Goal: Navigation & Orientation: Find specific page/section

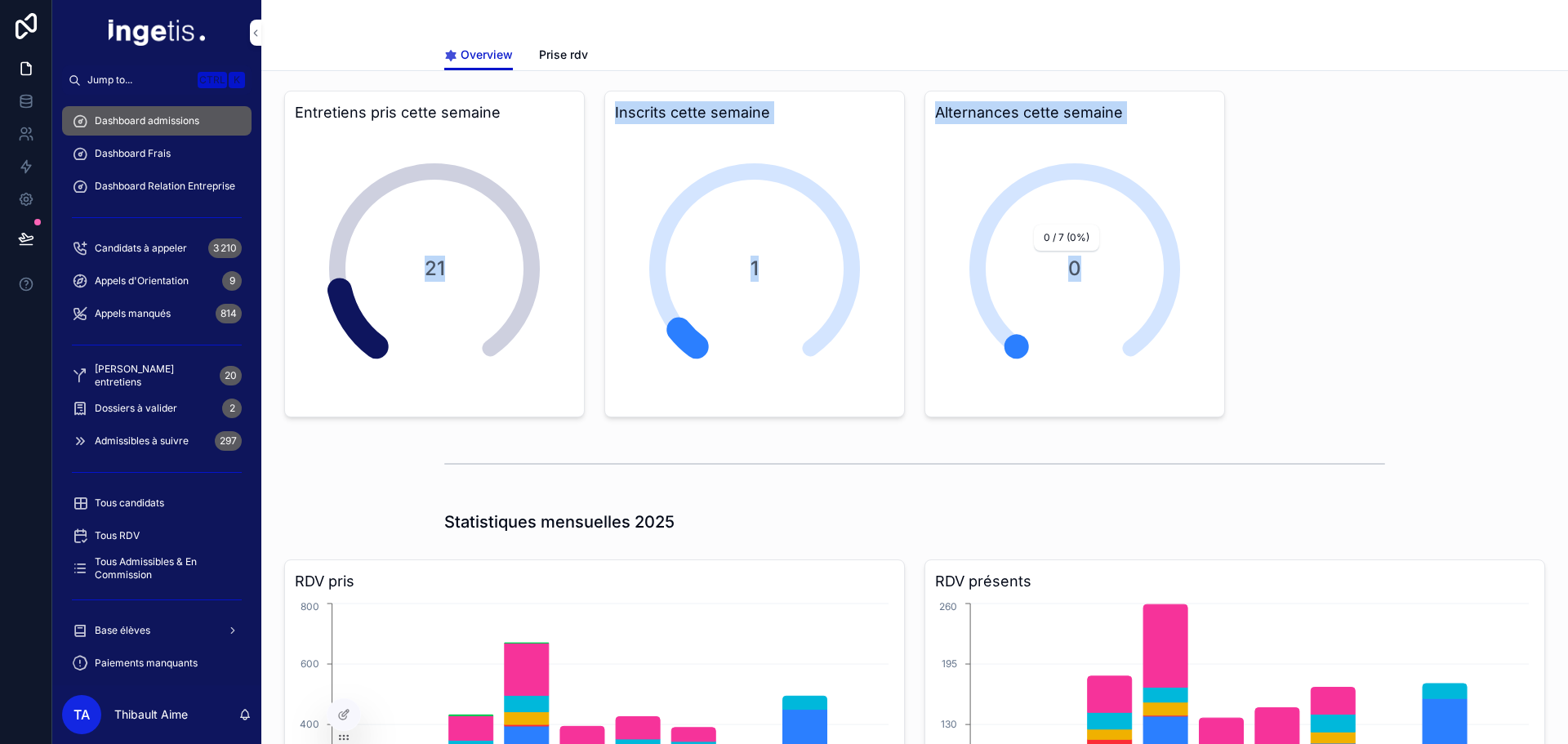
drag, startPoint x: 418, startPoint y: 258, endPoint x: 1122, endPoint y: 264, distance: 704.0
click at [1122, 264] on span "0" at bounding box center [1074, 269] width 111 height 26
drag, startPoint x: 1113, startPoint y: 295, endPoint x: 305, endPoint y: 76, distance: 837.2
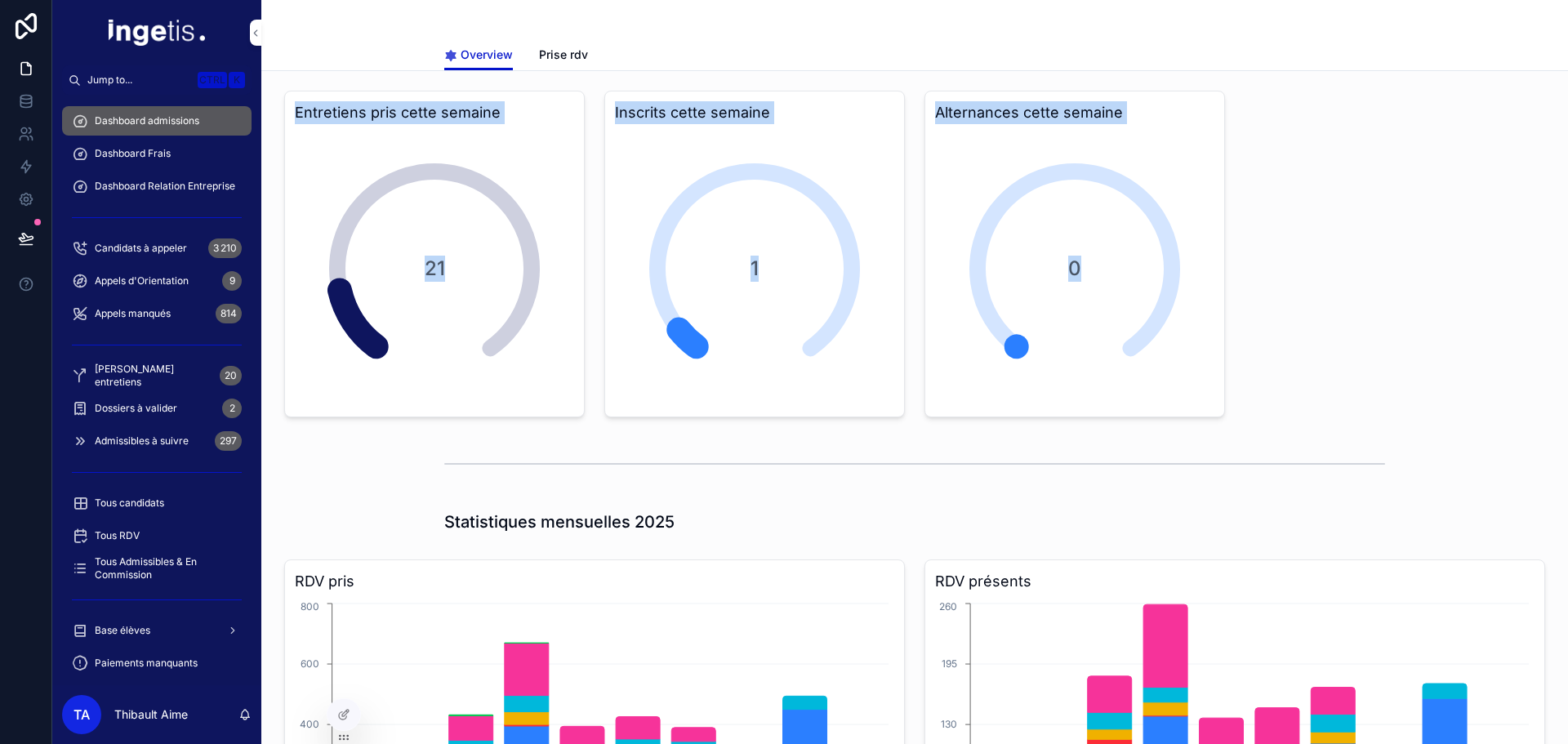
drag, startPoint x: 305, startPoint y: 76, endPoint x: 1134, endPoint y: 353, distance: 874.1
click at [1134, 353] on div "0" at bounding box center [1074, 269] width 276 height 276
drag, startPoint x: 1133, startPoint y: 387, endPoint x: 369, endPoint y: 28, distance: 844.1
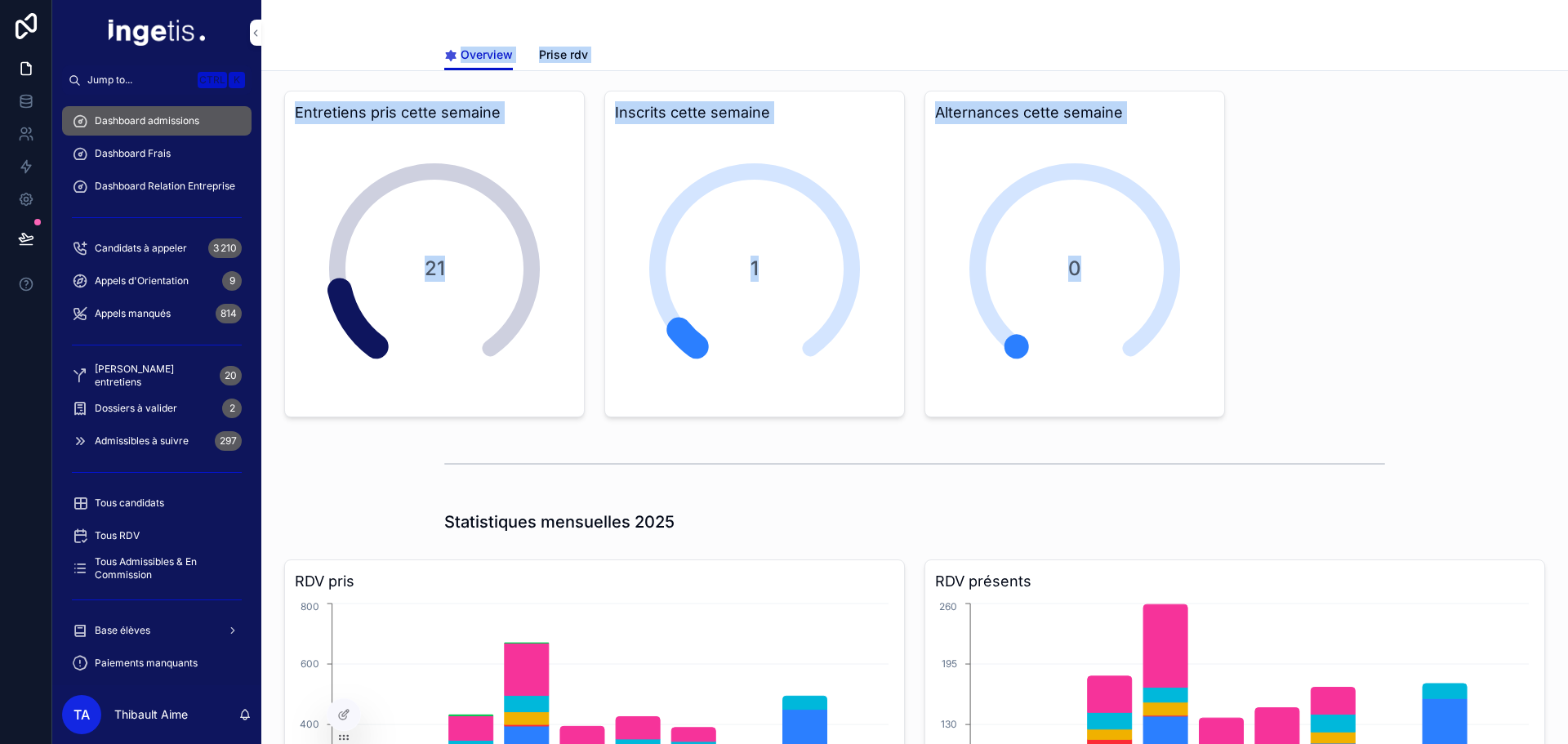
click at [369, 27] on div "Overview Overview Prise rdv" at bounding box center [914, 35] width 1307 height 71
drag, startPoint x: 382, startPoint y: 22, endPoint x: 1237, endPoint y: 445, distance: 953.9
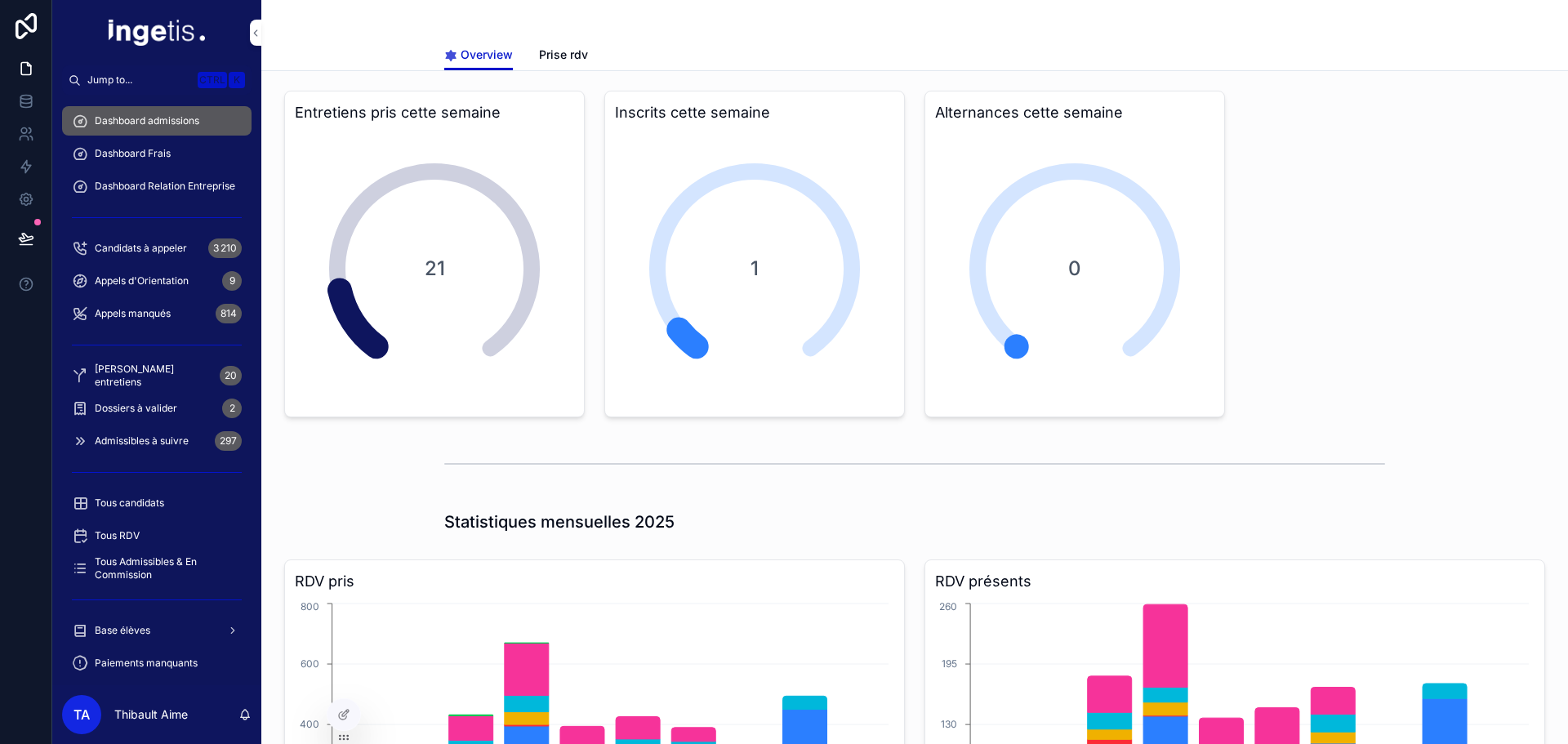
click at [1256, 458] on div "scrollable content" at bounding box center [915, 464] width 941 height 41
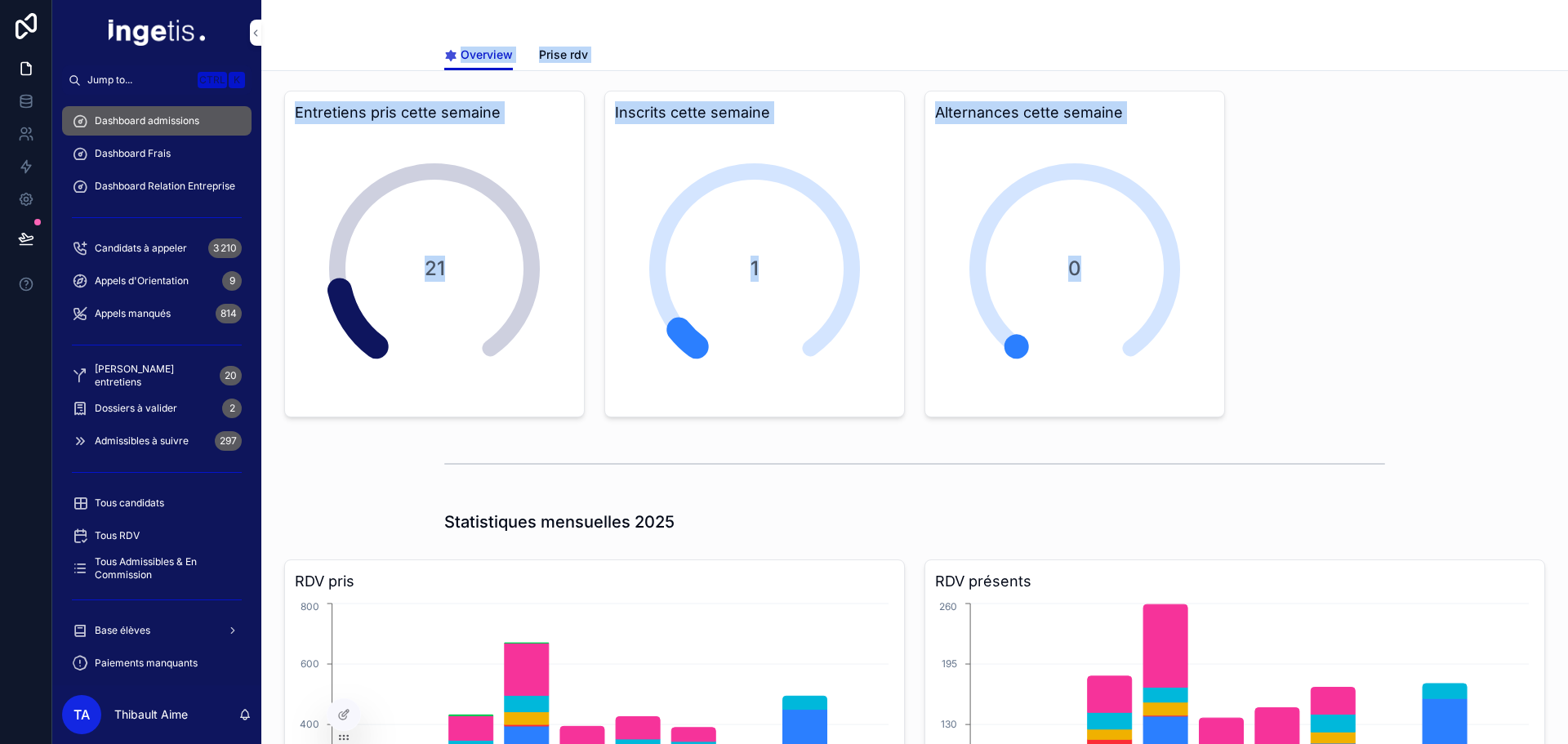
drag, startPoint x: 1152, startPoint y: 382, endPoint x: 348, endPoint y: 18, distance: 882.6
click at [410, 27] on div "Overview Overview Prise rdv" at bounding box center [914, 35] width 1307 height 71
drag, startPoint x: 410, startPoint y: 27, endPoint x: 1214, endPoint y: 465, distance: 915.6
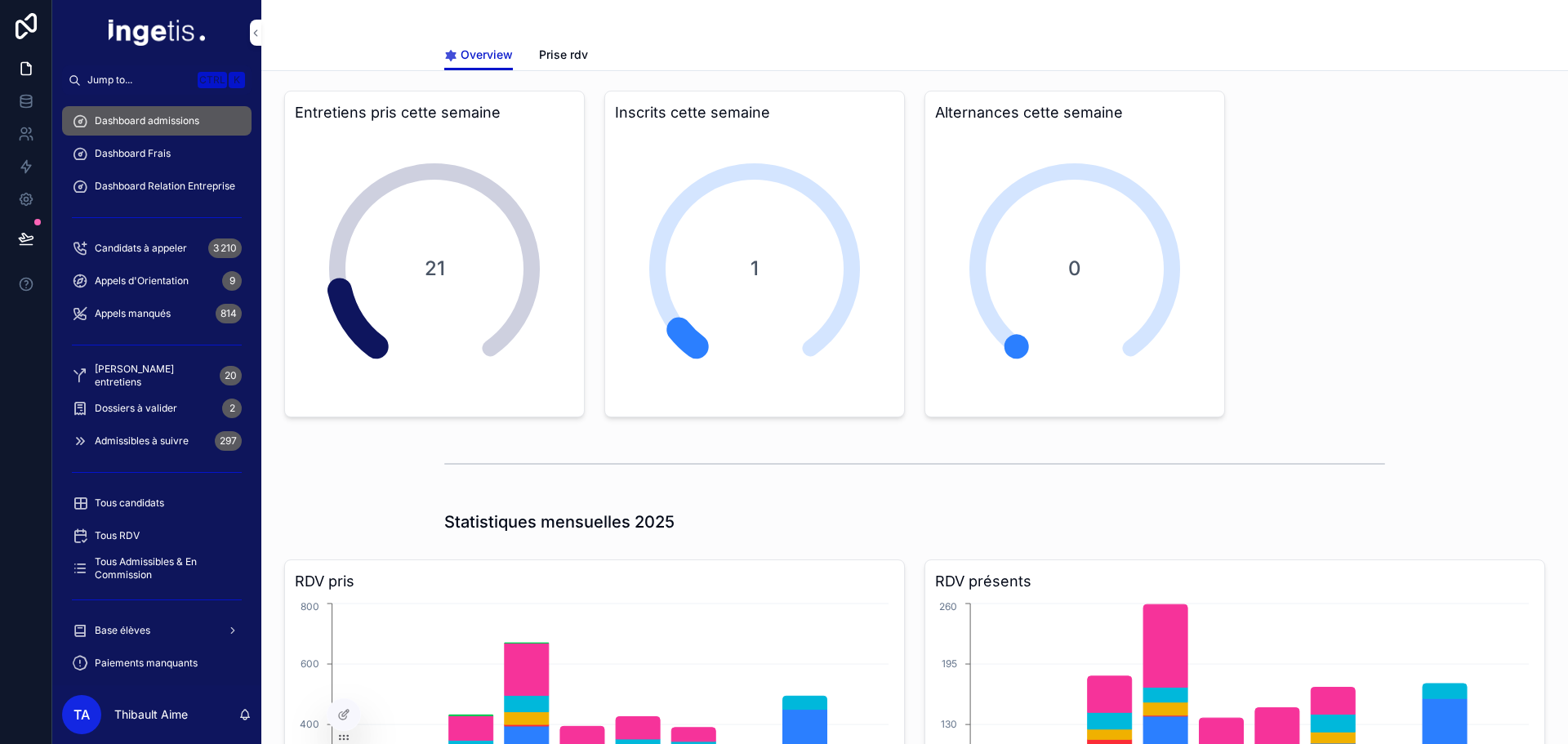
click at [1214, 465] on div "scrollable content" at bounding box center [915, 464] width 941 height 41
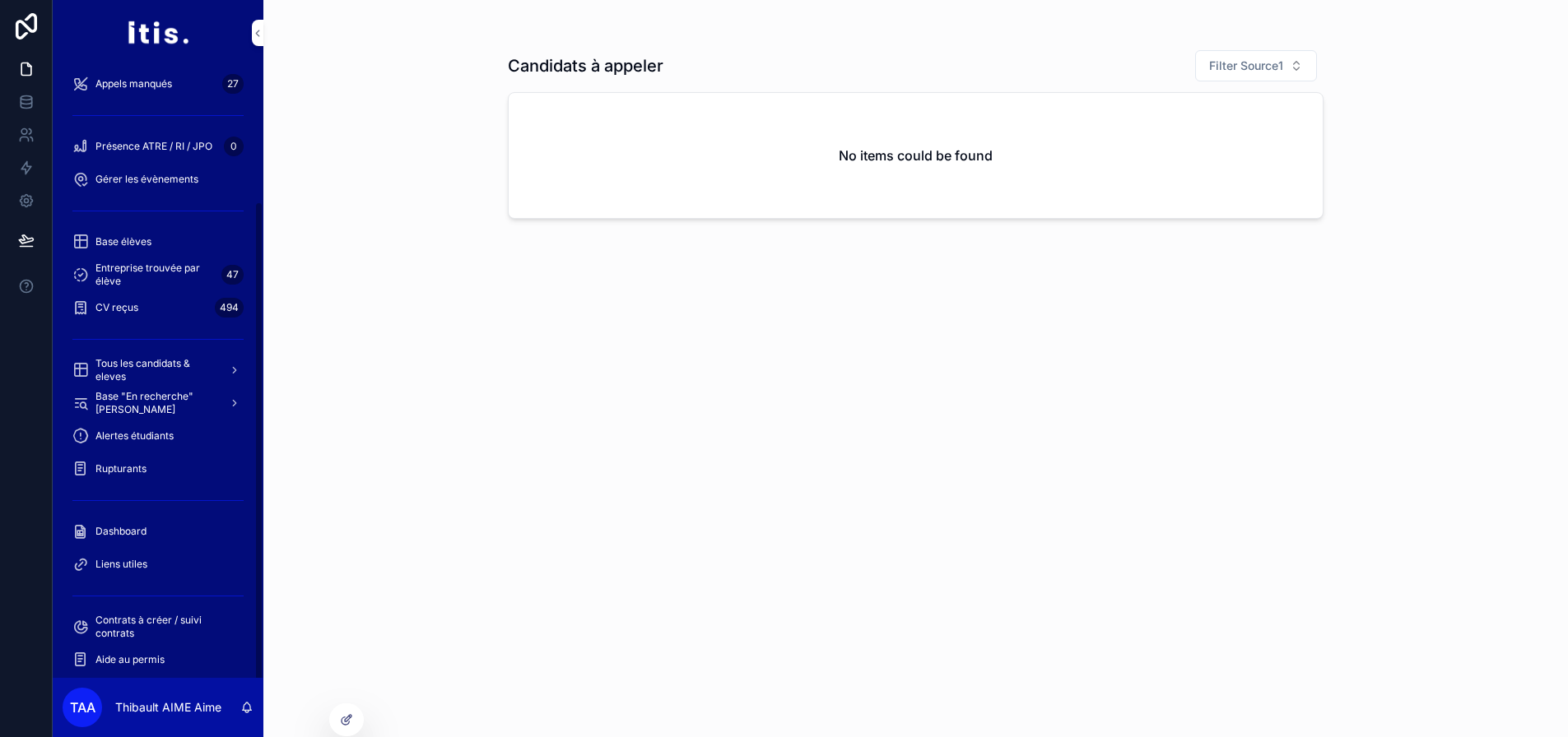
scroll to position [176, 0]
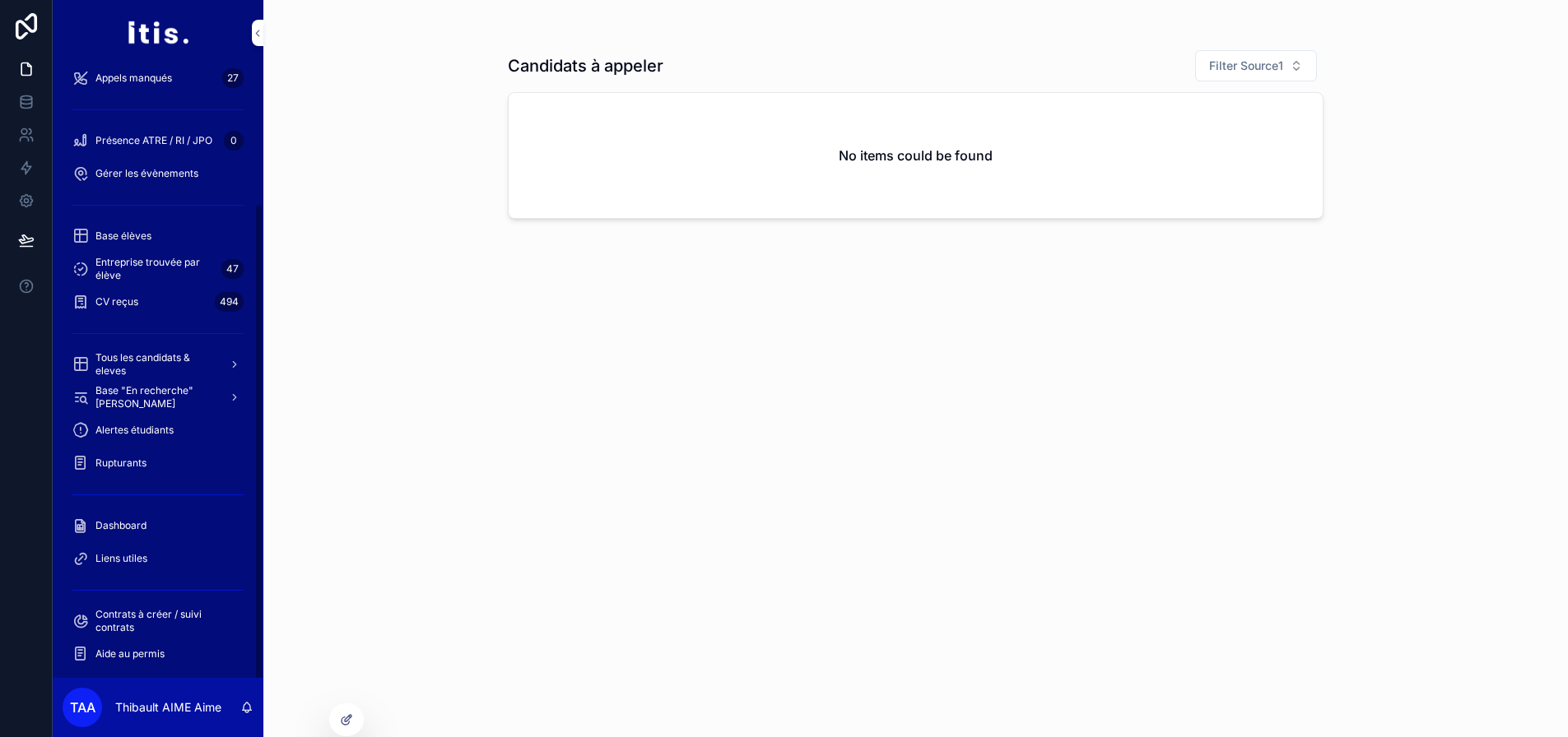
drag, startPoint x: 119, startPoint y: 521, endPoint x: 175, endPoint y: 497, distance: 60.9
click at [119, 521] on span "Dashboard" at bounding box center [121, 526] width 51 height 13
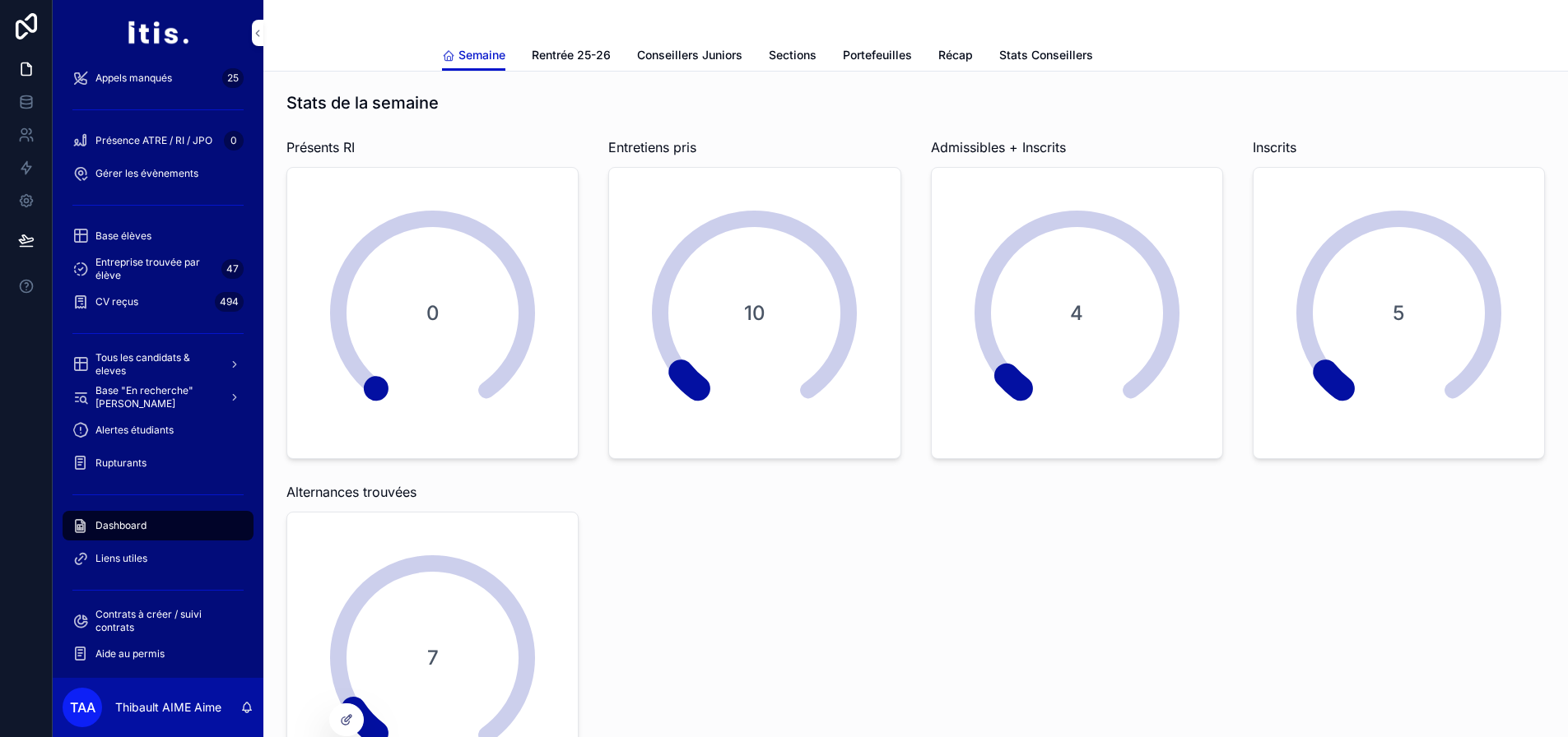
click at [795, 65] on link "Sections" at bounding box center [792, 56] width 48 height 33
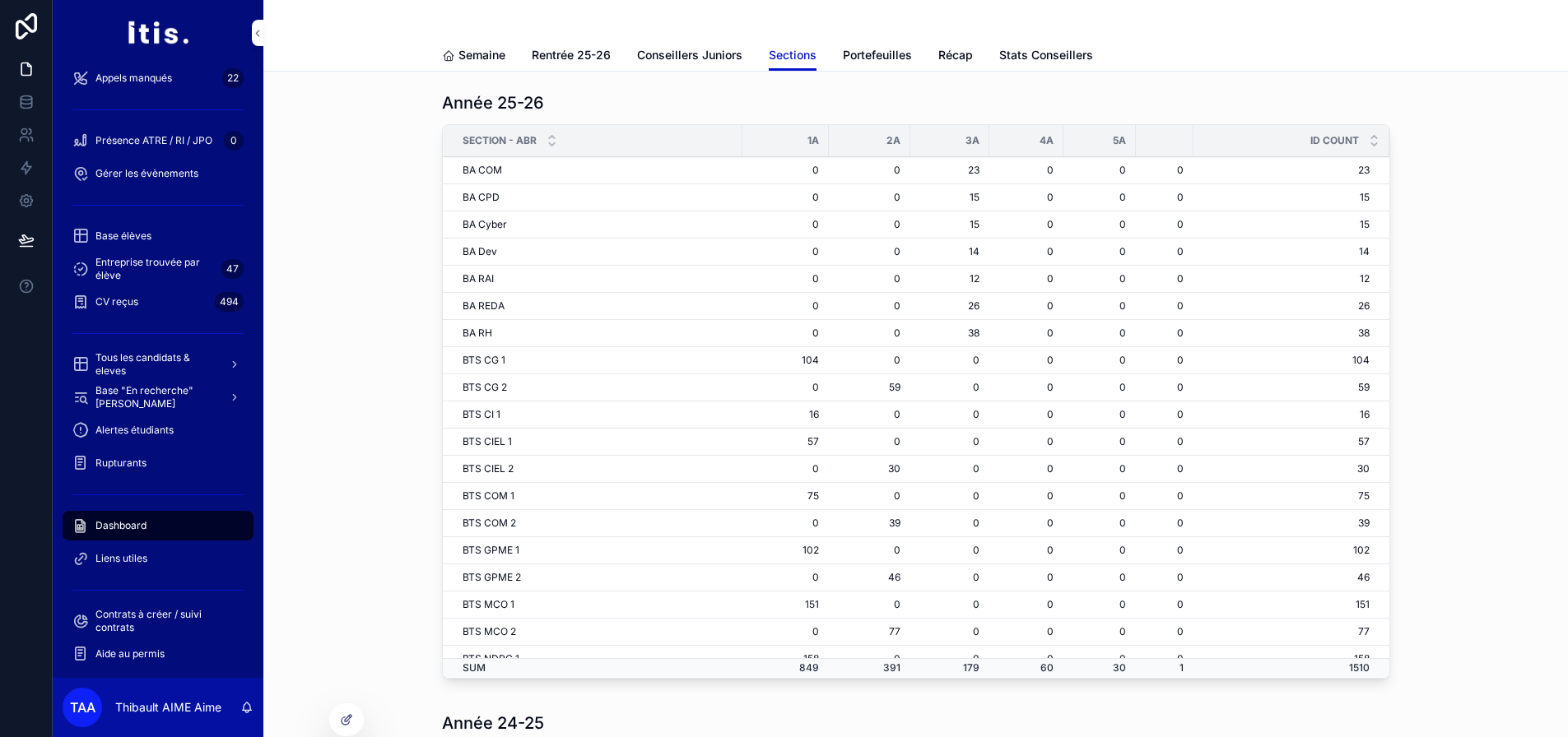
click at [489, 51] on span "Semaine" at bounding box center [481, 55] width 47 height 17
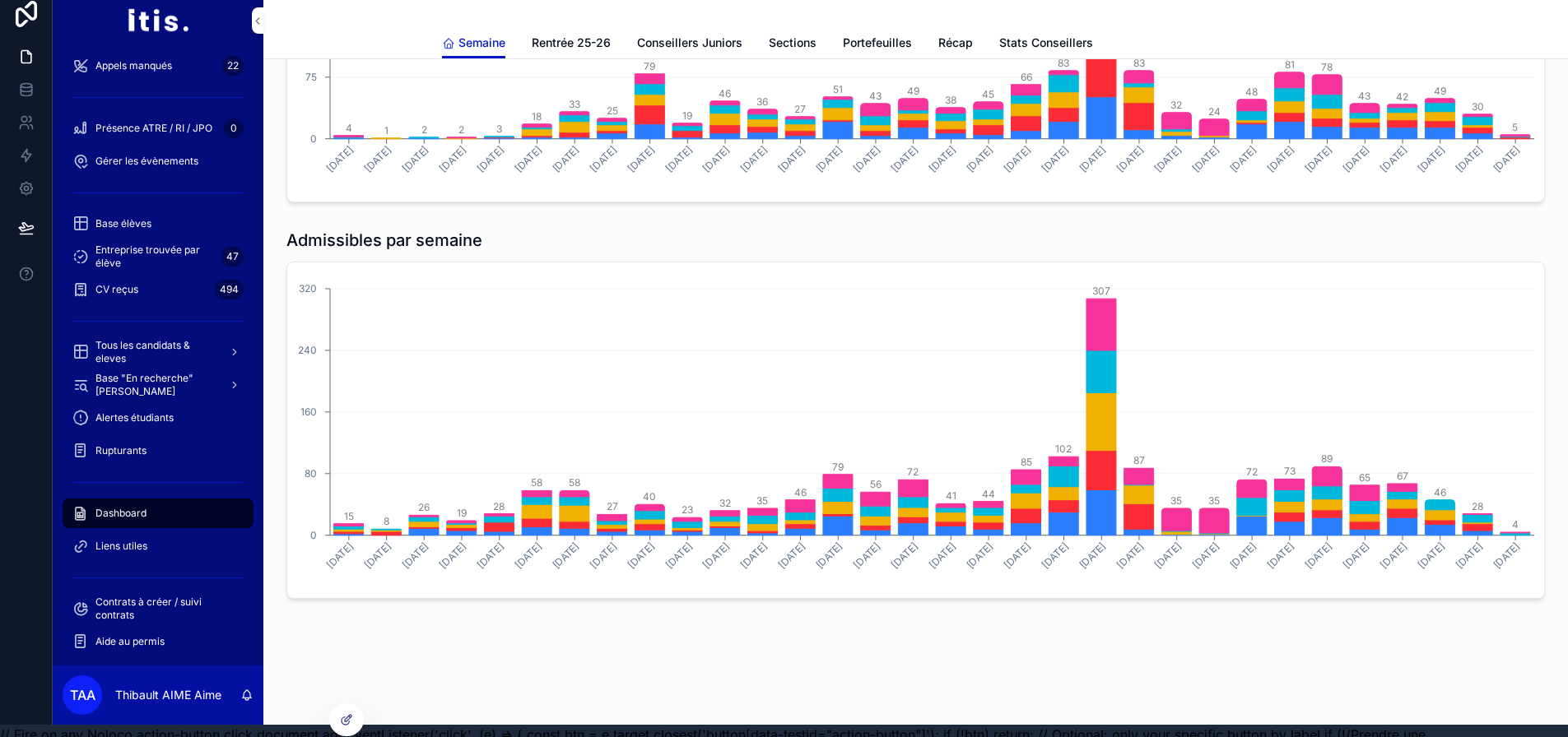
scroll to position [52, 0]
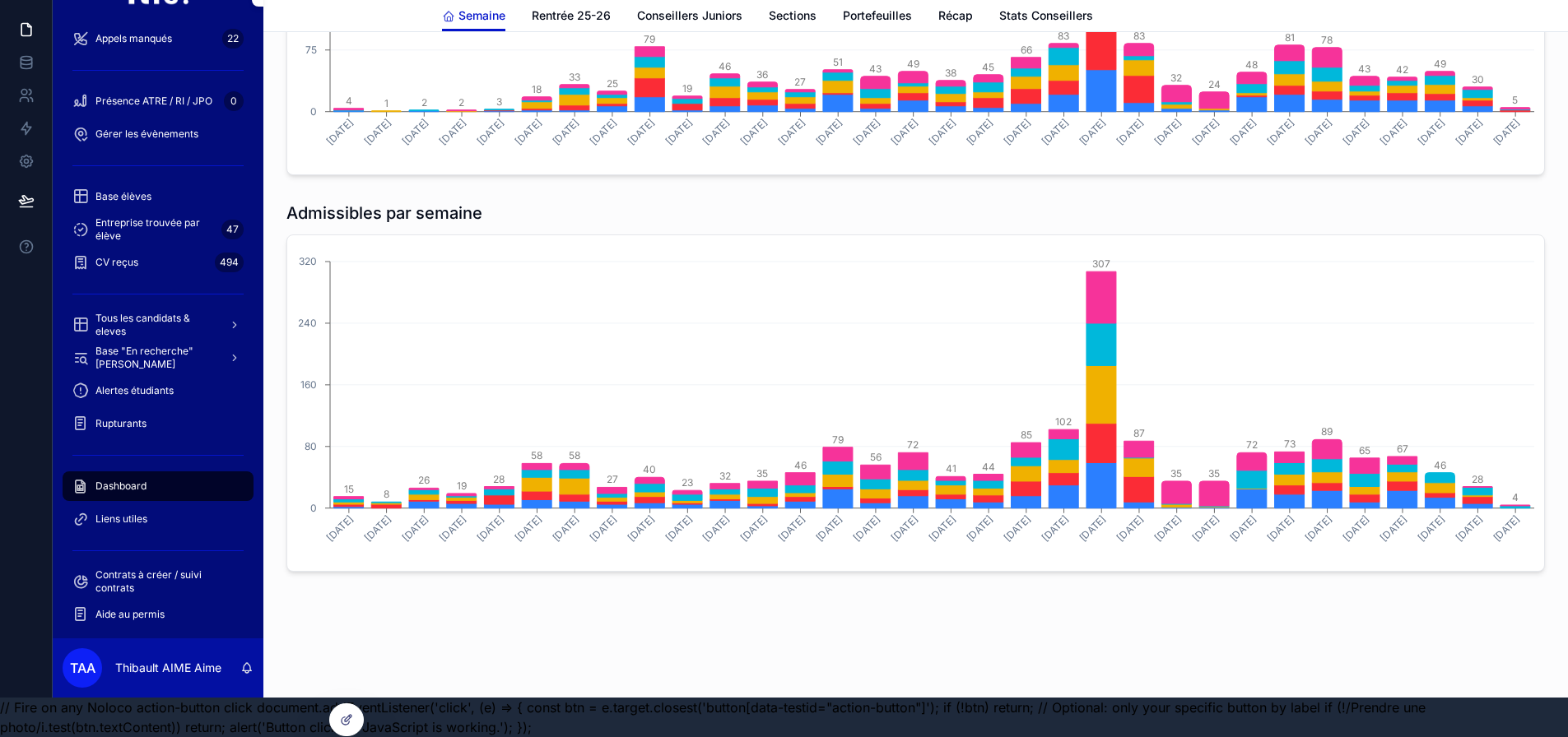
drag, startPoint x: 467, startPoint y: 103, endPoint x: 898, endPoint y: 616, distance: 670.0
click at [896, 736] on html "Prospects 0 Debrief rdv inscription 21 Admissibles à suivre A ré-inscrire 72 Ap…" at bounding box center [784, 349] width 1568 height 776
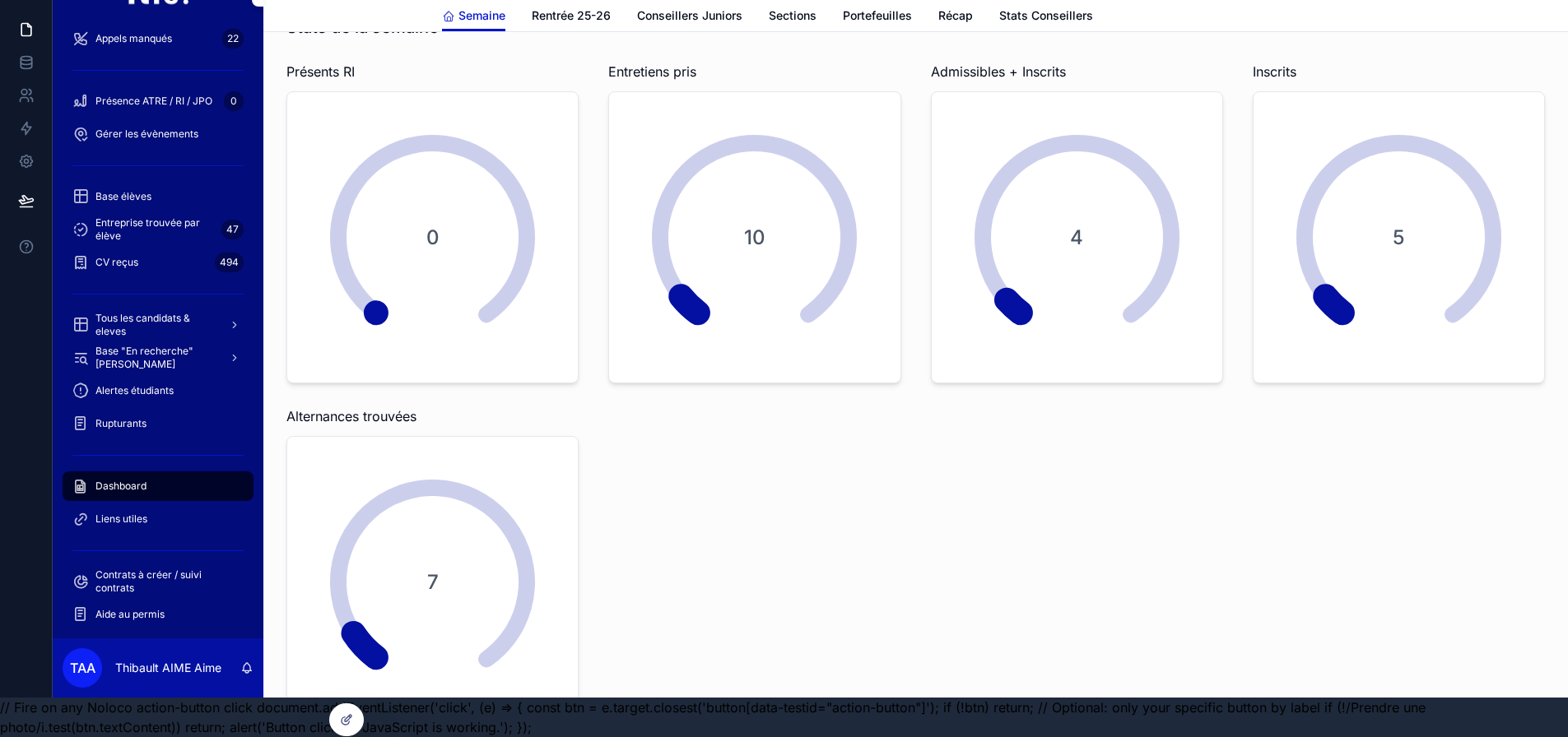
scroll to position [0, 0]
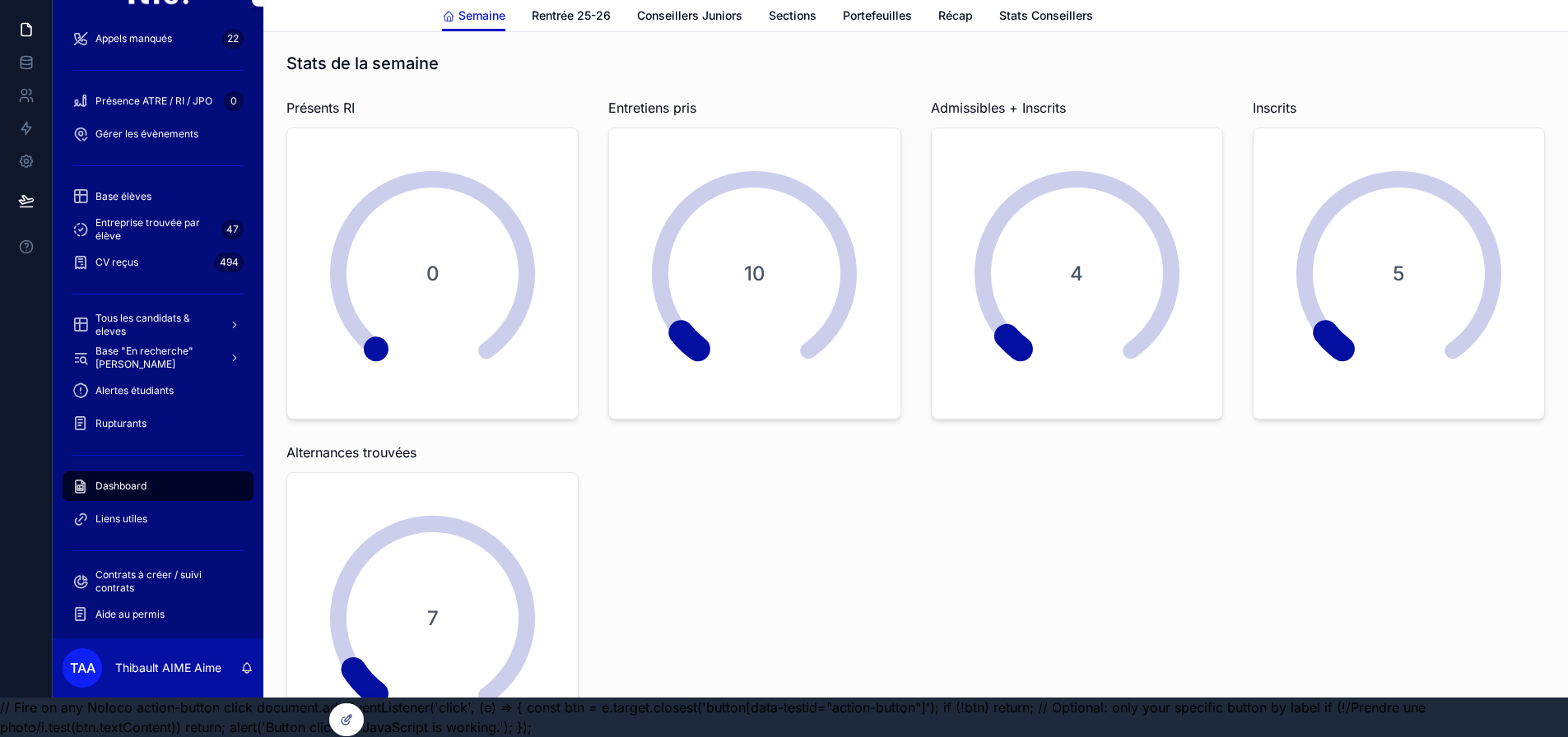
click at [885, 497] on div "Stats de la semaine Présents RI 0 Entretiens pris 10 Admissibles + Inscrits 4 I…" at bounding box center [915, 408] width 1278 height 726
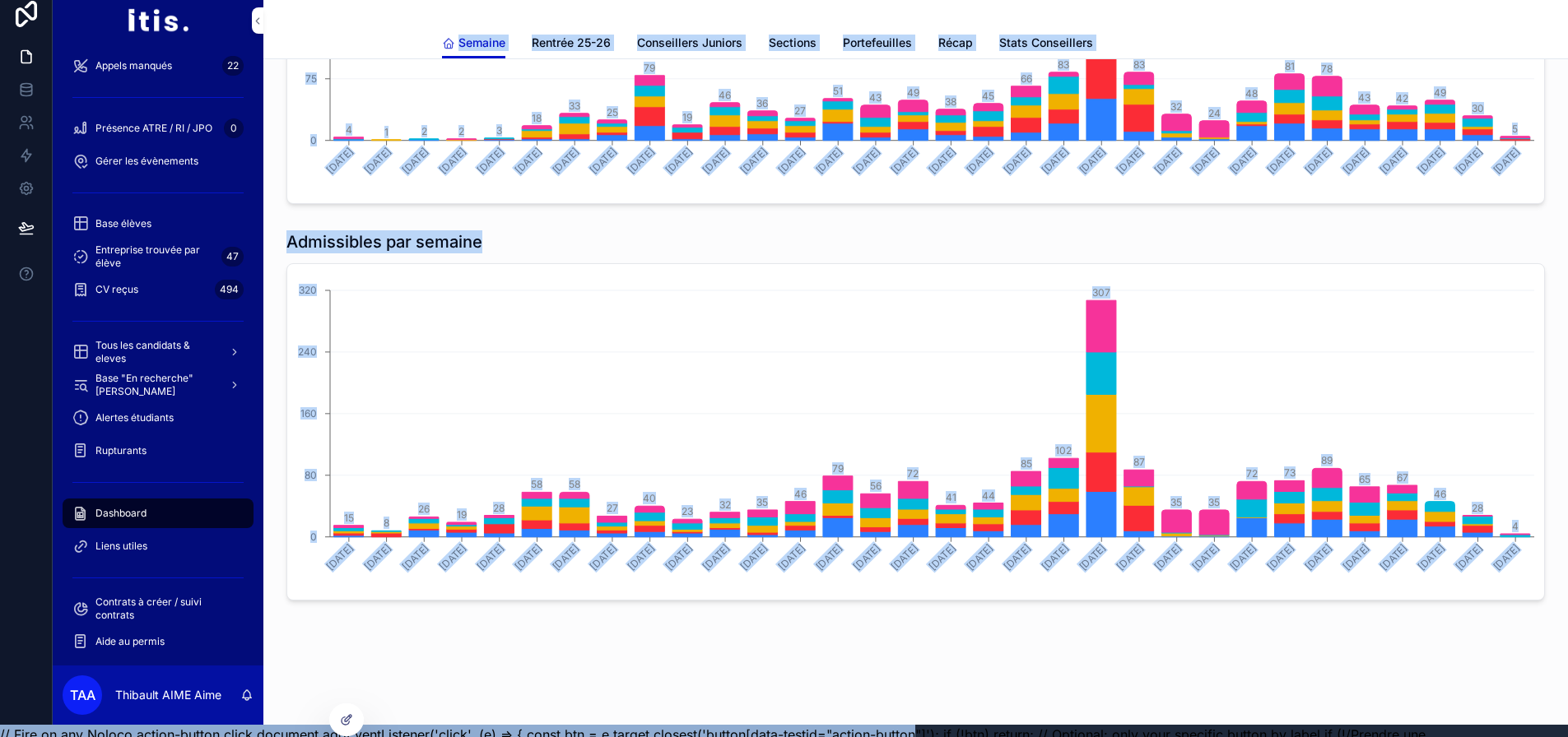
scroll to position [52, 0]
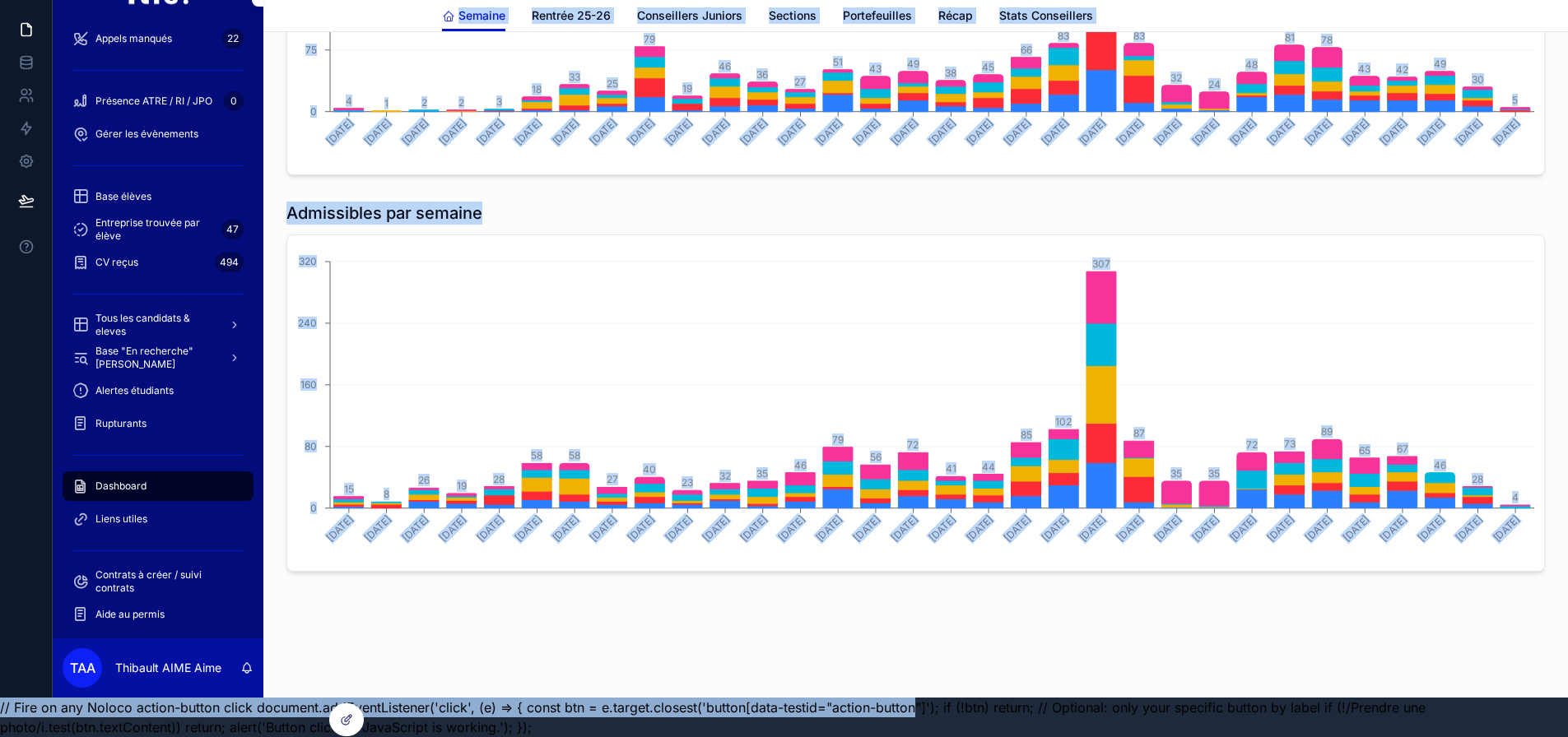
drag, startPoint x: 361, startPoint y: 37, endPoint x: 821, endPoint y: 508, distance: 658.4
click at [908, 736] on html "Prospects 0 Debrief rdv inscription 21 Admissibles à suivre A ré-inscrire 72 Ap…" at bounding box center [784, 349] width 1568 height 776
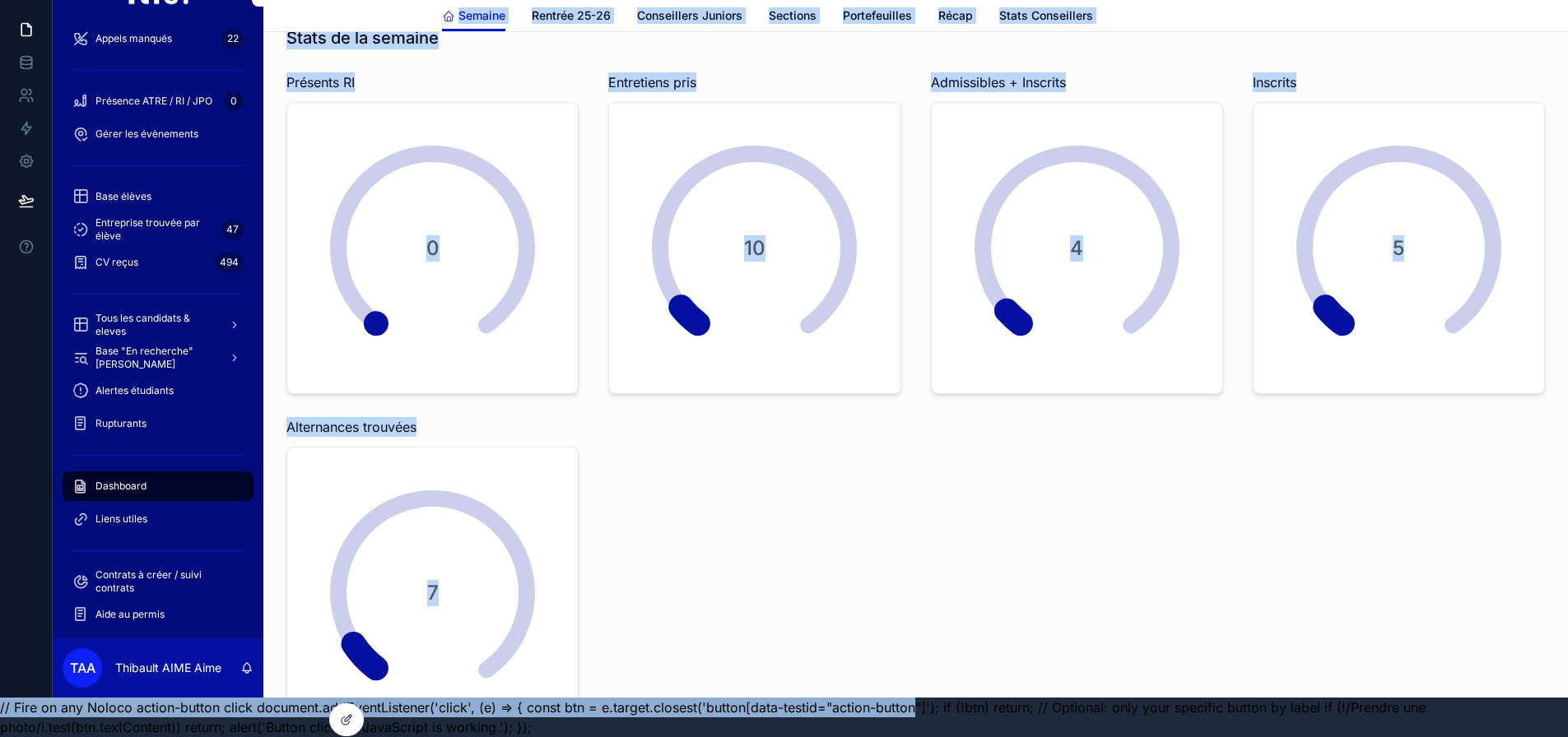
scroll to position [0, 0]
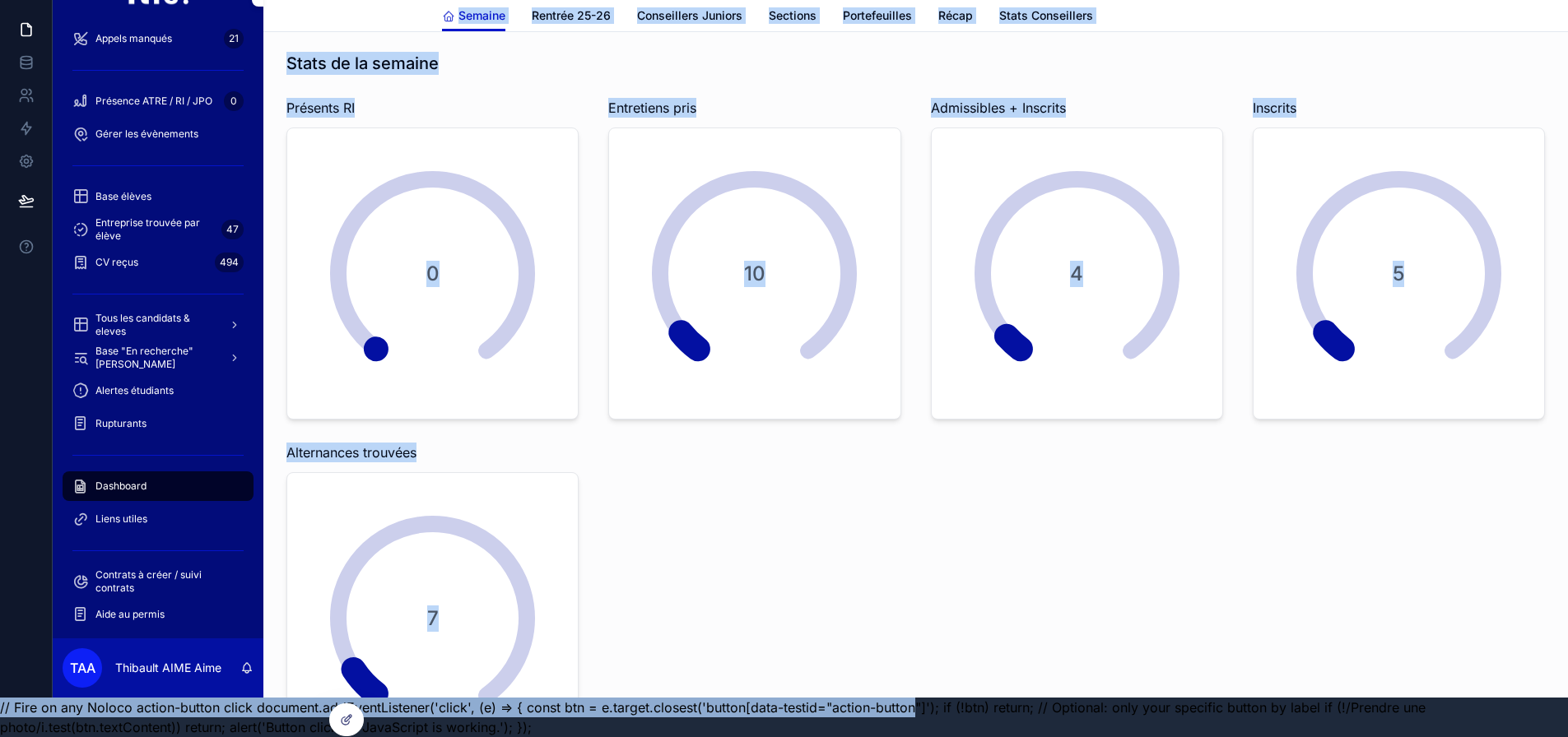
click at [800, 434] on div "Stats de la semaine Présents RI 0 Entretiens pris 10 Admissibles + Inscrits 4 I…" at bounding box center [915, 408] width 1278 height 726
